Goal: Task Accomplishment & Management: Use online tool/utility

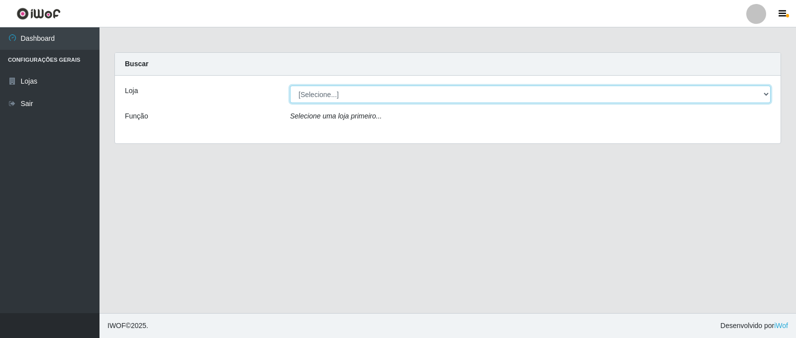
click at [753, 94] on select "[Selecione...] Queiroz Atacadão - Catolé do Rocha" at bounding box center [530, 94] width 481 height 17
select select "500"
click at [290, 86] on select "[Selecione...] Queiroz Atacadão - Catolé do Rocha" at bounding box center [530, 94] width 481 height 17
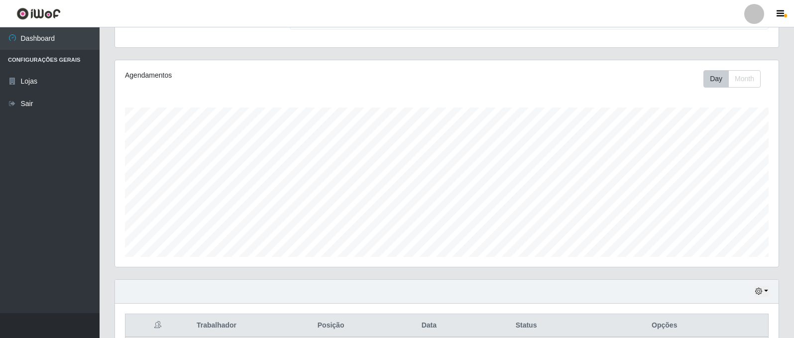
scroll to position [190, 0]
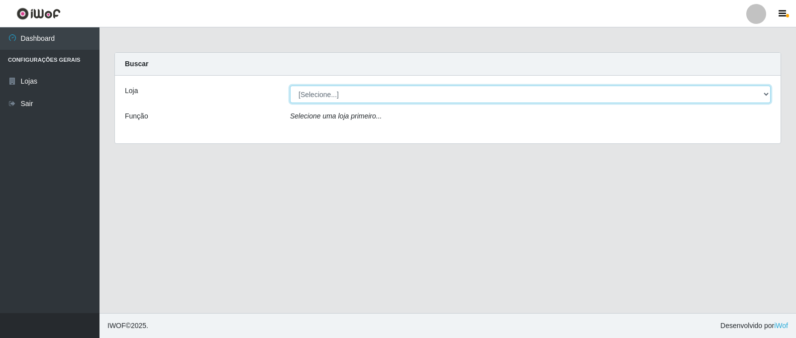
click at [764, 92] on select "[Selecione...] Queiroz Atacadão - Catolé do Rocha" at bounding box center [530, 94] width 481 height 17
select select "500"
click at [290, 86] on select "[Selecione...] Queiroz Atacadão - Catolé do Rocha" at bounding box center [530, 94] width 481 height 17
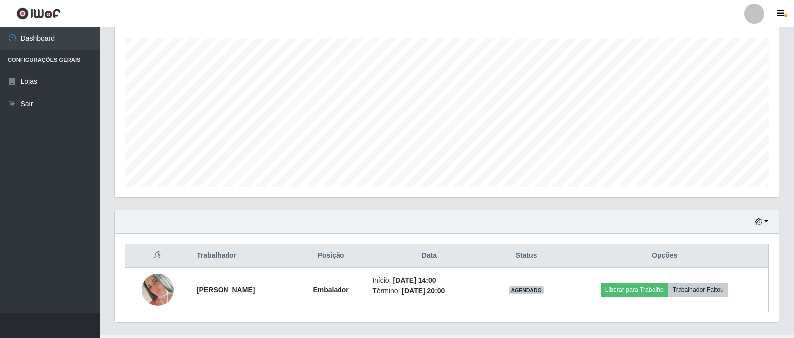
scroll to position [190, 0]
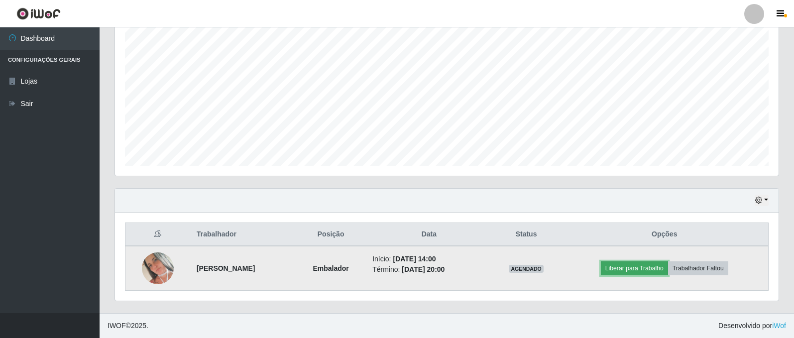
click at [652, 268] on button "Liberar para Trabalho" at bounding box center [634, 268] width 67 height 14
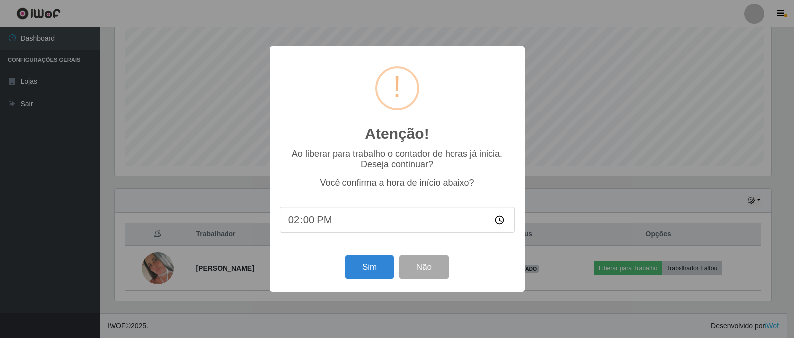
scroll to position [207, 658]
click at [309, 220] on input "14:00" at bounding box center [398, 220] width 235 height 26
drag, startPoint x: 326, startPoint y: 222, endPoint x: 273, endPoint y: 228, distance: 53.0
click at [273, 228] on div "Atenção! × Ao liberar para trabalho o contador de horas já inicia. Deseja conti…" at bounding box center [398, 168] width 255 height 245
click at [296, 226] on input "14:00" at bounding box center [398, 220] width 235 height 26
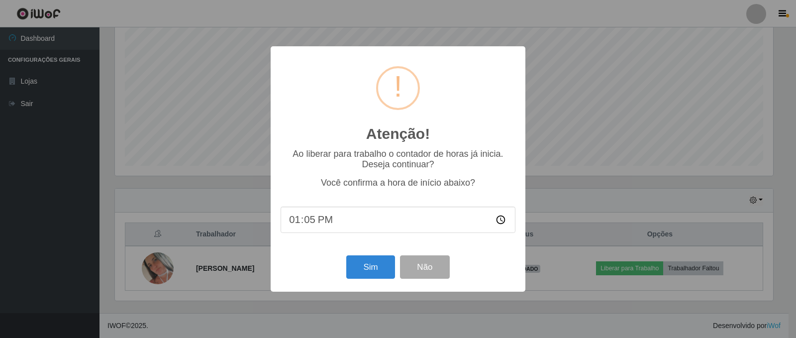
type input "13:56"
click at [366, 266] on button "Sim" at bounding box center [370, 266] width 48 height 23
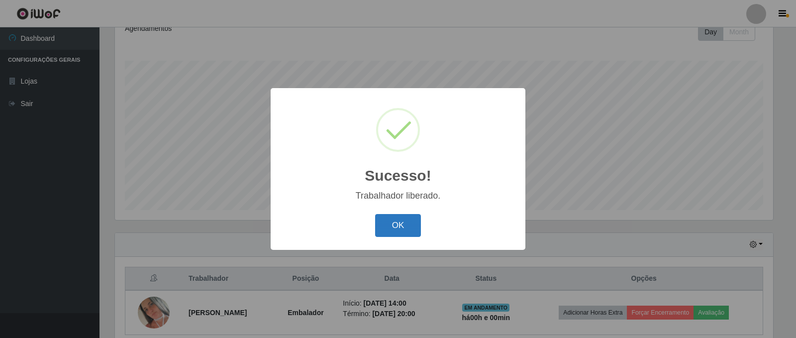
click at [410, 228] on button "OK" at bounding box center [398, 225] width 46 height 23
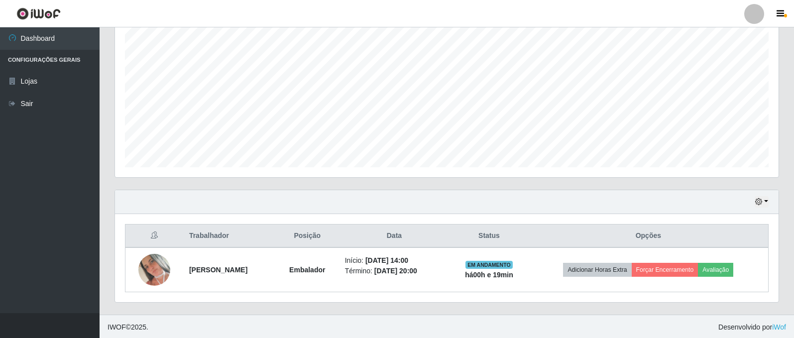
scroll to position [190, 0]
